Goal: Task Accomplishment & Management: Use online tool/utility

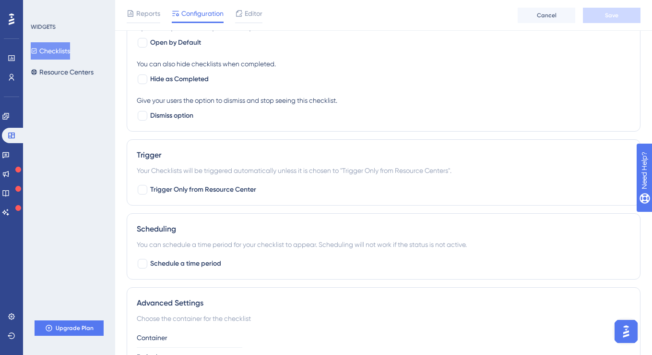
scroll to position [441, 0]
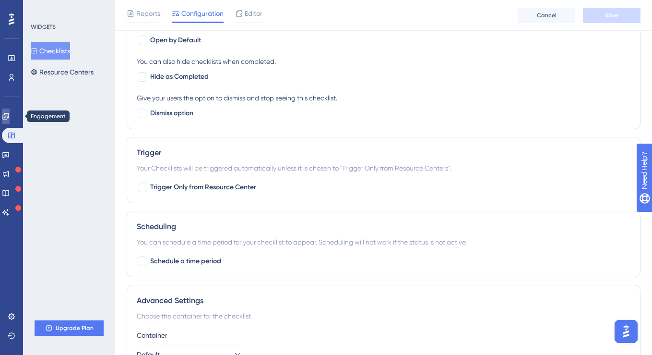
click at [10, 118] on link at bounding box center [6, 115] width 8 height 15
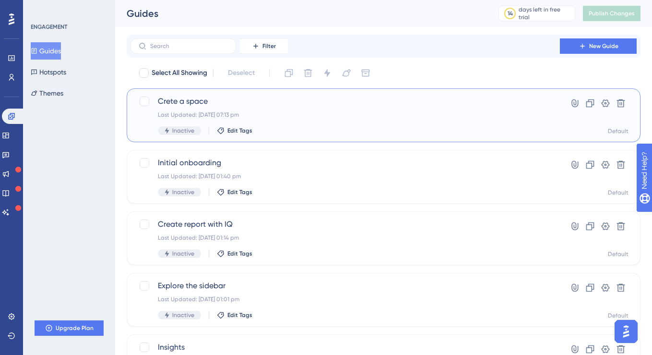
click at [190, 103] on span "Crete a space" at bounding box center [345, 102] width 375 height 12
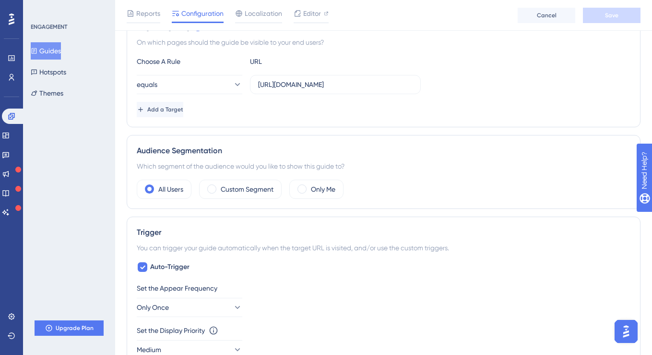
scroll to position [254, 0]
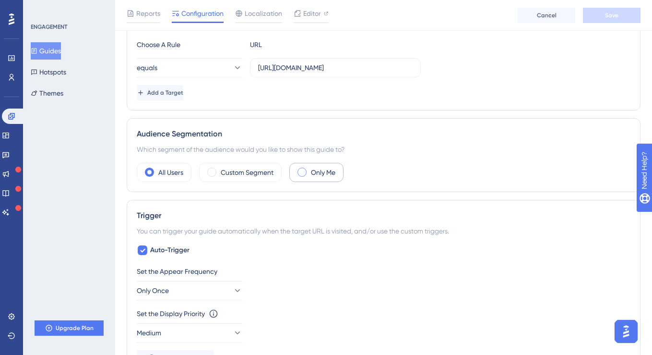
click at [298, 172] on div "Only Me" at bounding box center [316, 172] width 54 height 19
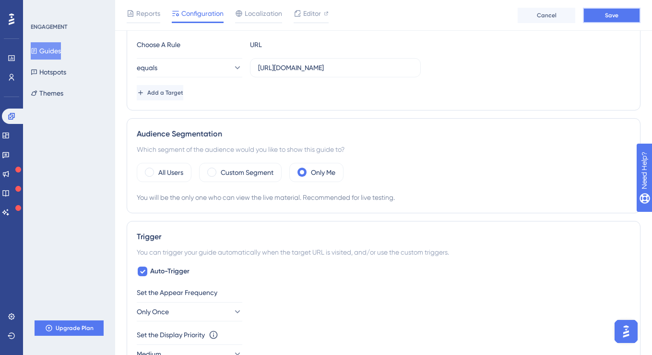
click at [598, 16] on button "Save" at bounding box center [612, 15] width 58 height 15
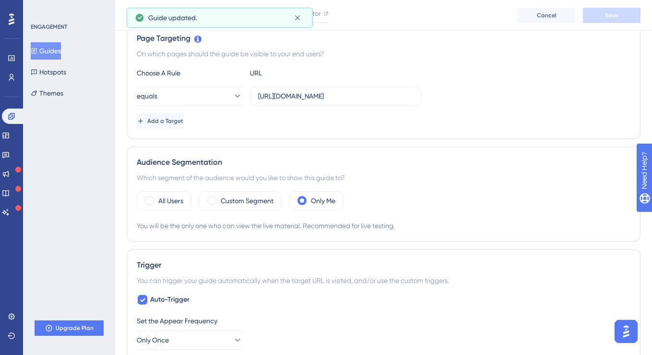
scroll to position [0, 0]
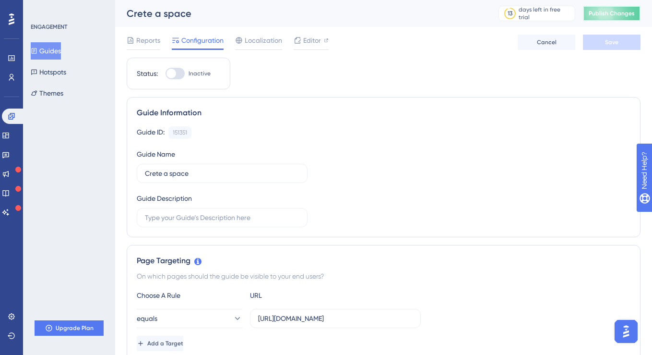
click at [595, 11] on span "Publish Changes" at bounding box center [612, 14] width 46 height 8
click at [13, 63] on link at bounding box center [12, 57] width 8 height 15
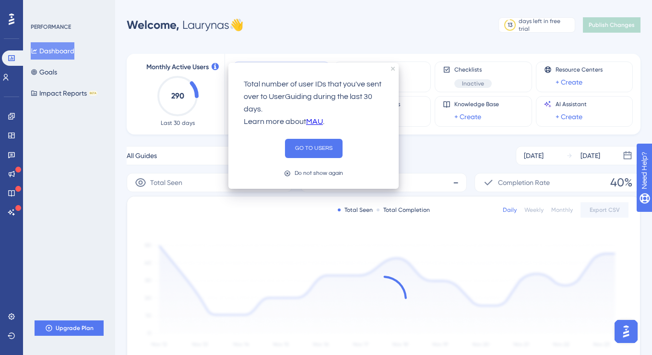
click at [297, 12] on div "Performance Users Engagement Widgets Feedback Product Updates Knowledge Base AI…" at bounding box center [326, 271] width 652 height 543
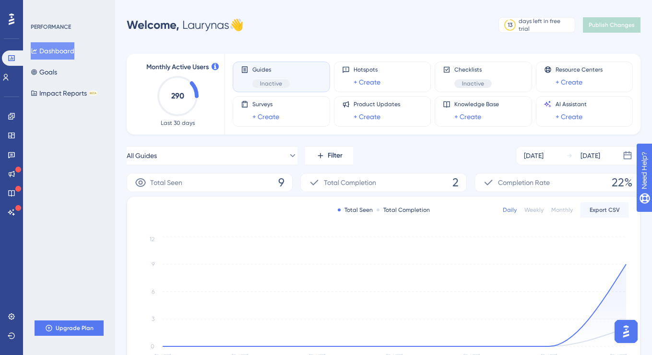
scroll to position [8, 0]
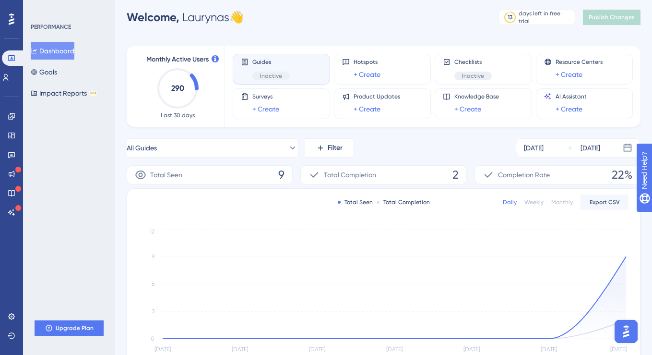
click at [488, 175] on icon at bounding box center [488, 175] width 8 height 6
click at [392, 180] on div "Total Completion 2" at bounding box center [383, 174] width 166 height 19
click at [248, 170] on div "Total Seen 9" at bounding box center [210, 174] width 166 height 19
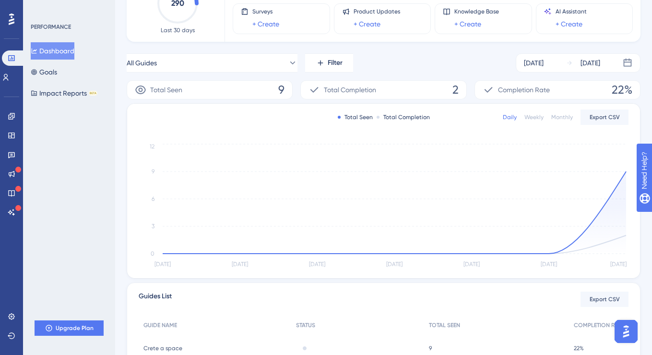
scroll to position [46, 0]
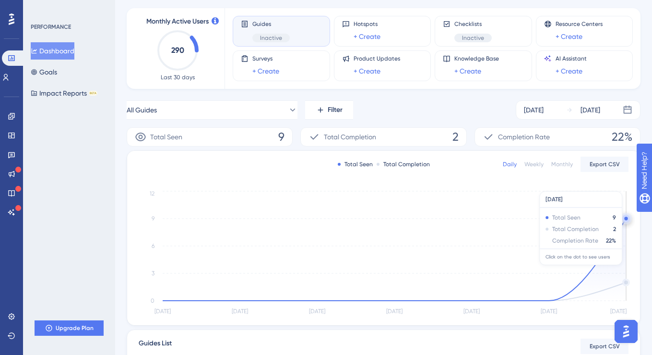
click at [624, 225] on icon at bounding box center [395, 259] width 464 height 82
click at [353, 164] on div "Total Seen" at bounding box center [355, 164] width 35 height 8
click at [227, 137] on div "Total Seen 9" at bounding box center [210, 136] width 166 height 19
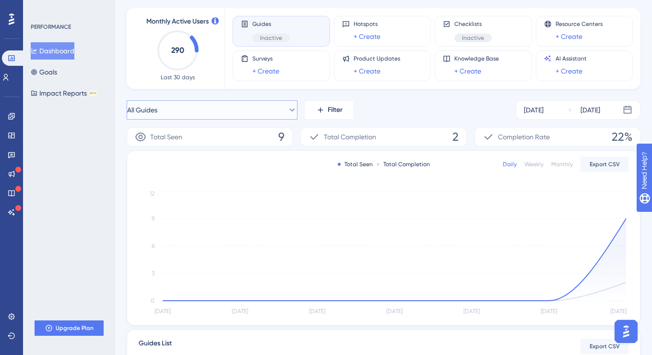
click at [288, 110] on icon at bounding box center [293, 110] width 10 height 10
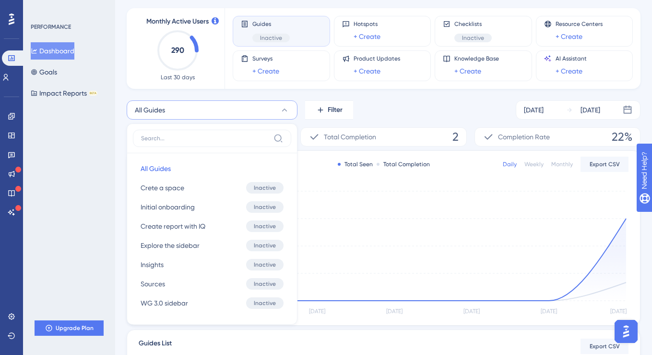
scroll to position [92, 0]
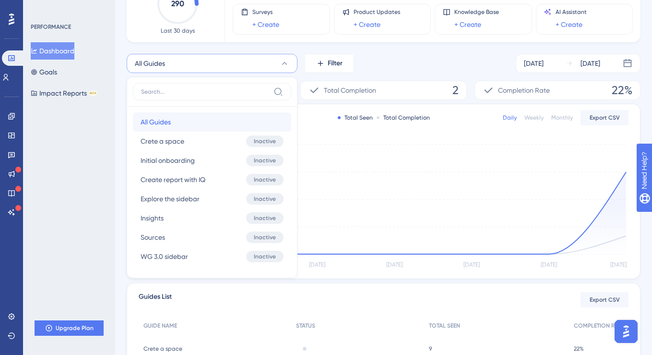
click at [203, 123] on button "All Guides All Guides" at bounding box center [212, 121] width 158 height 19
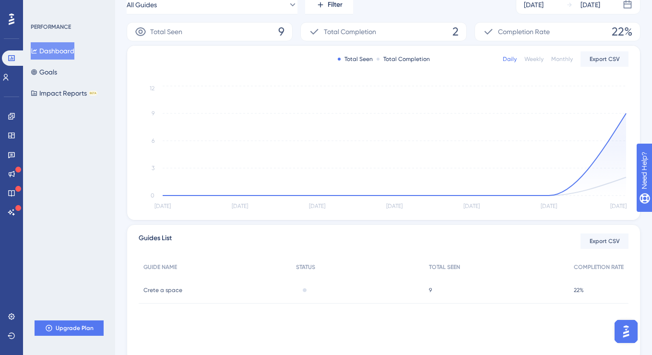
scroll to position [188, 0]
